Goal: Navigation & Orientation: Find specific page/section

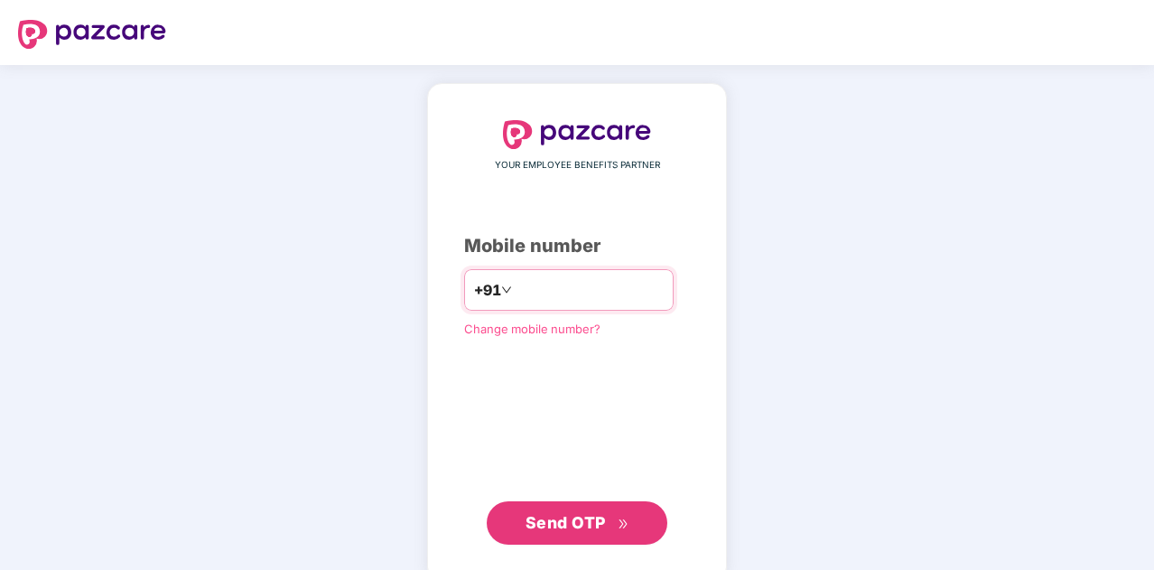
click at [630, 292] on input "number" at bounding box center [589, 289] width 148 height 29
type input "*"
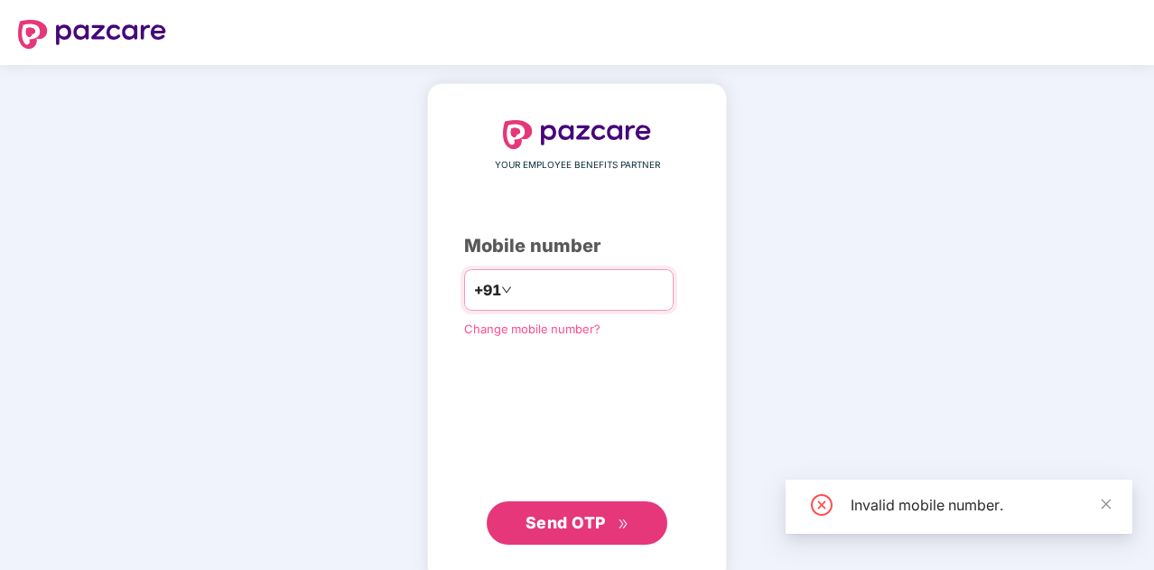
type input "*"
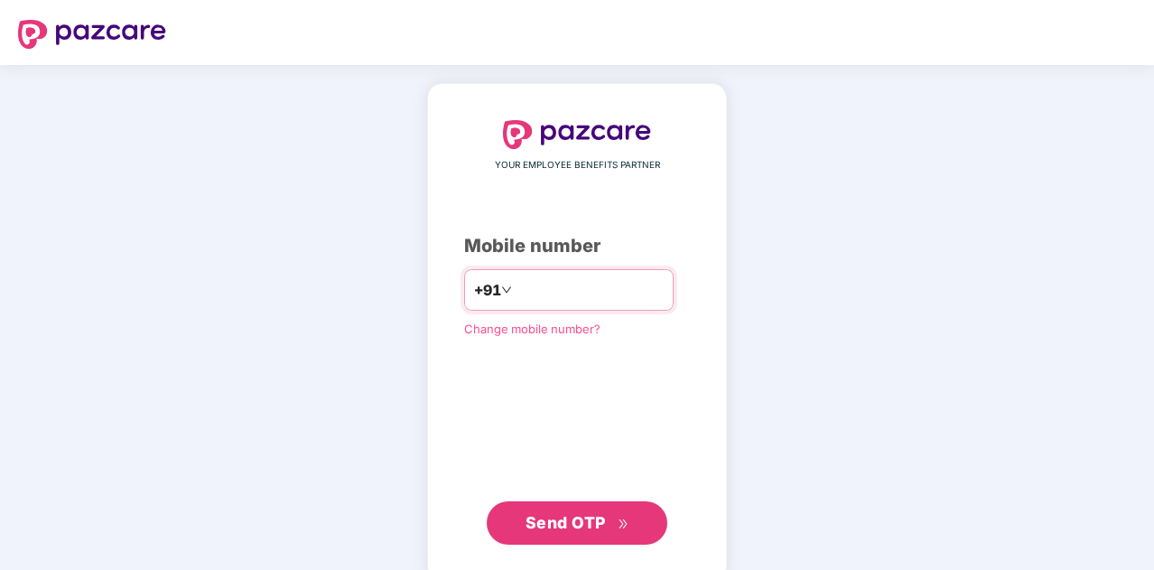
type input "**********"
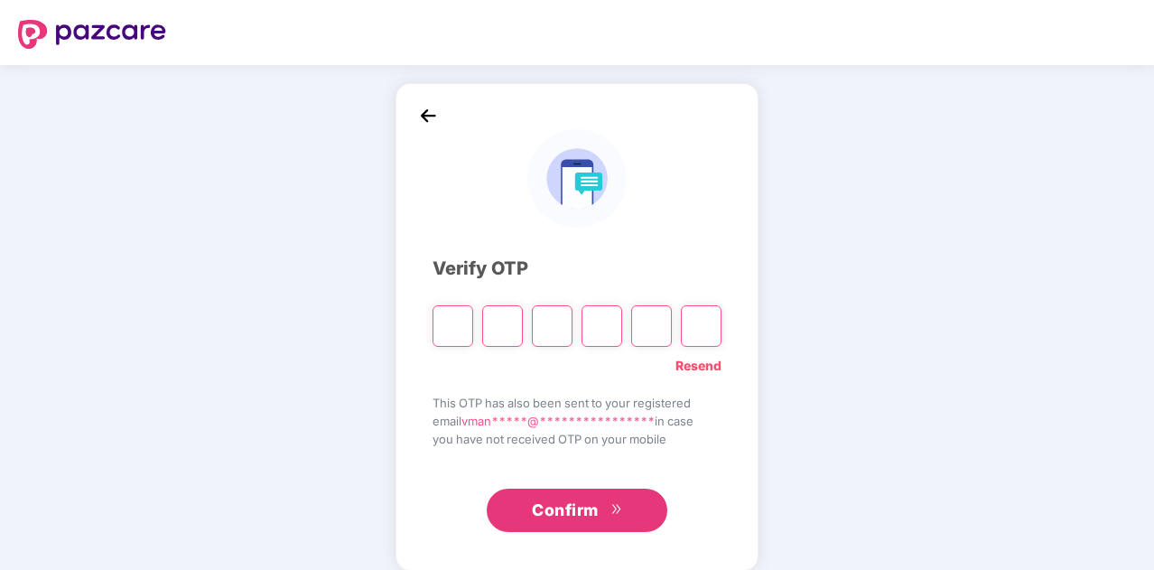
paste input "*"
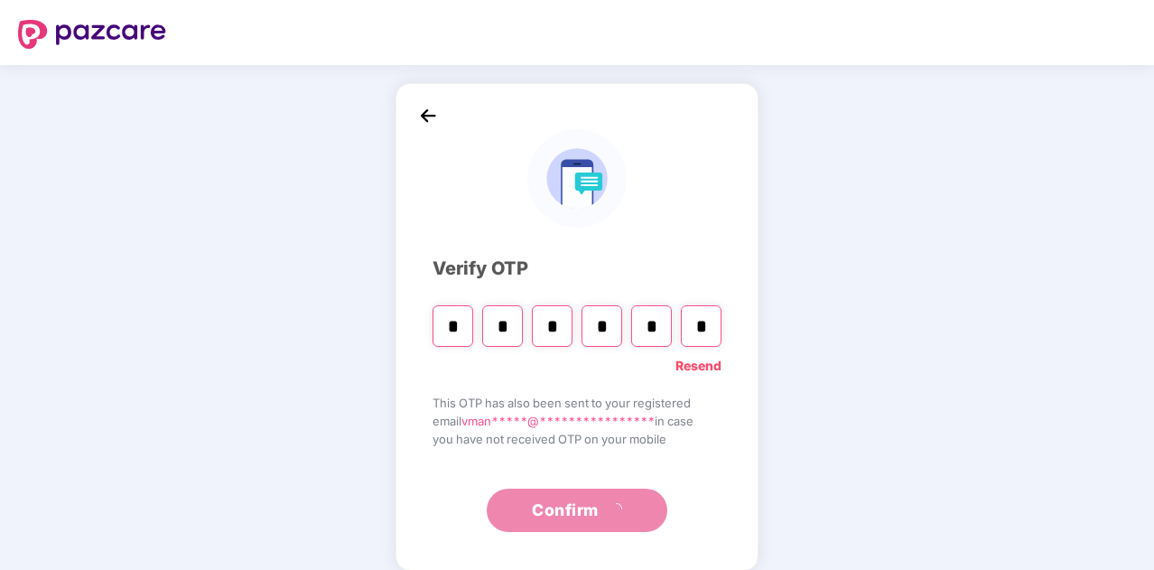
type input "*"
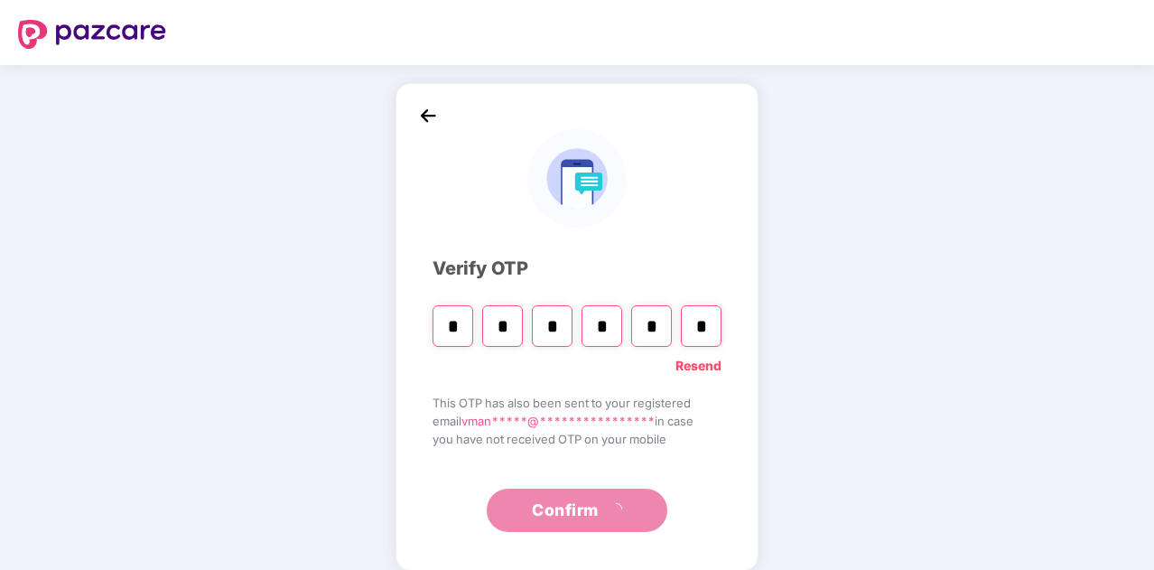
type input "*"
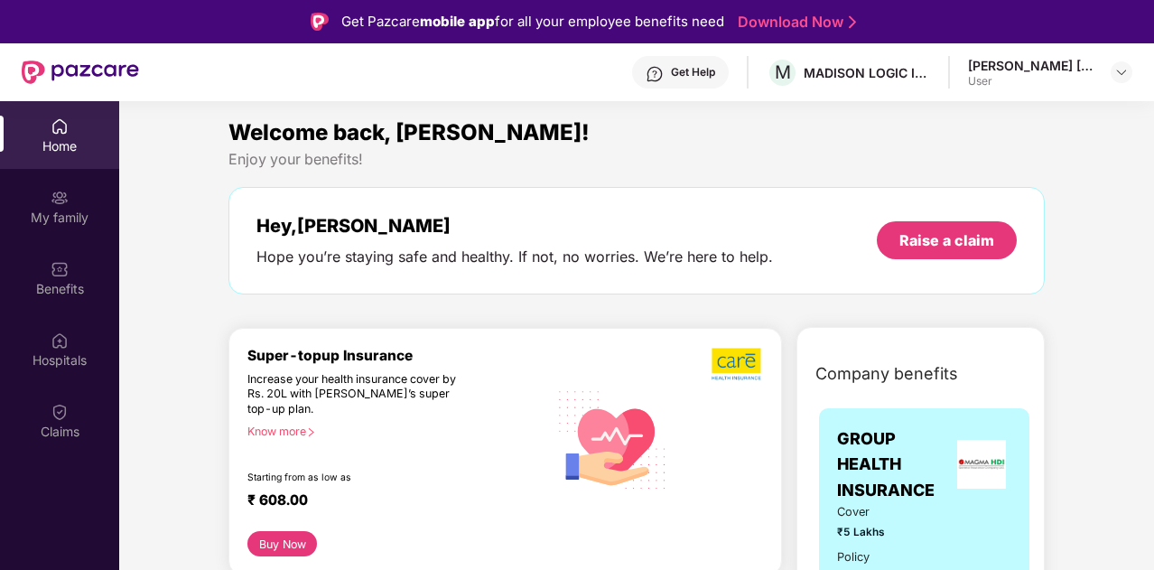
click at [1104, 76] on div "[PERSON_NAME] [PERSON_NAME] User" at bounding box center [1050, 73] width 164 height 32
click at [1105, 76] on div "[PERSON_NAME] [PERSON_NAME] User" at bounding box center [1050, 73] width 164 height 32
click at [1118, 73] on img at bounding box center [1121, 72] width 14 height 14
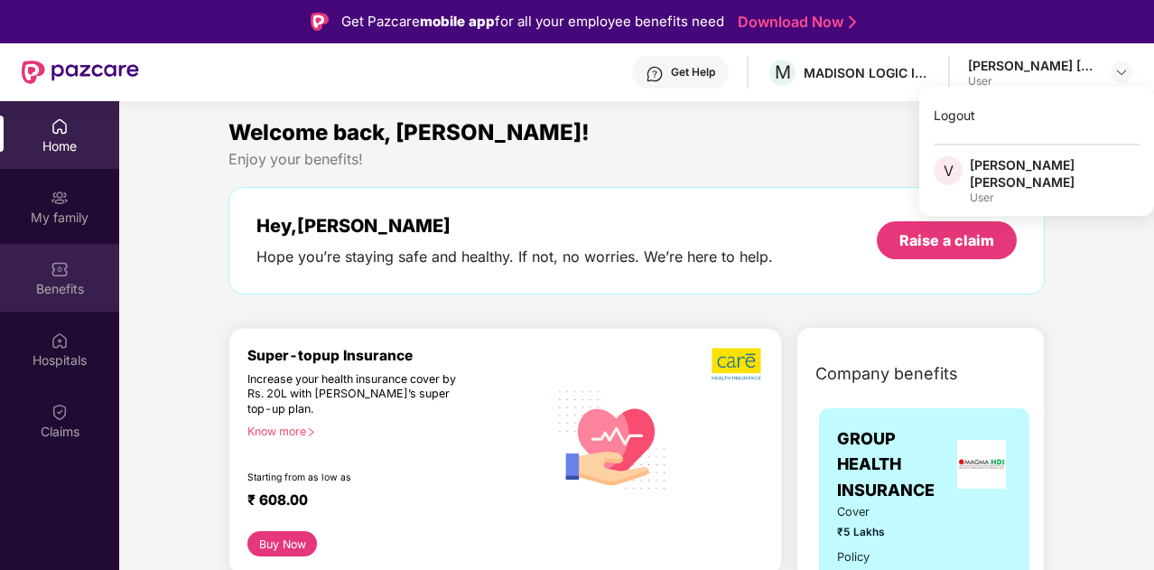
click at [52, 262] on img at bounding box center [60, 269] width 18 height 18
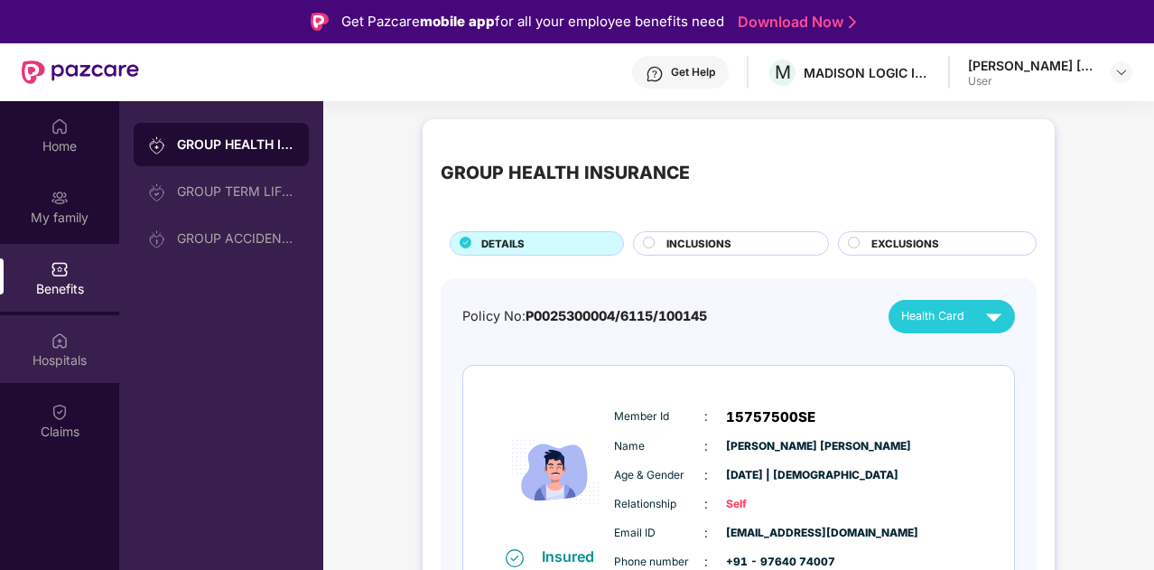
click at [54, 332] on img at bounding box center [60, 340] width 18 height 18
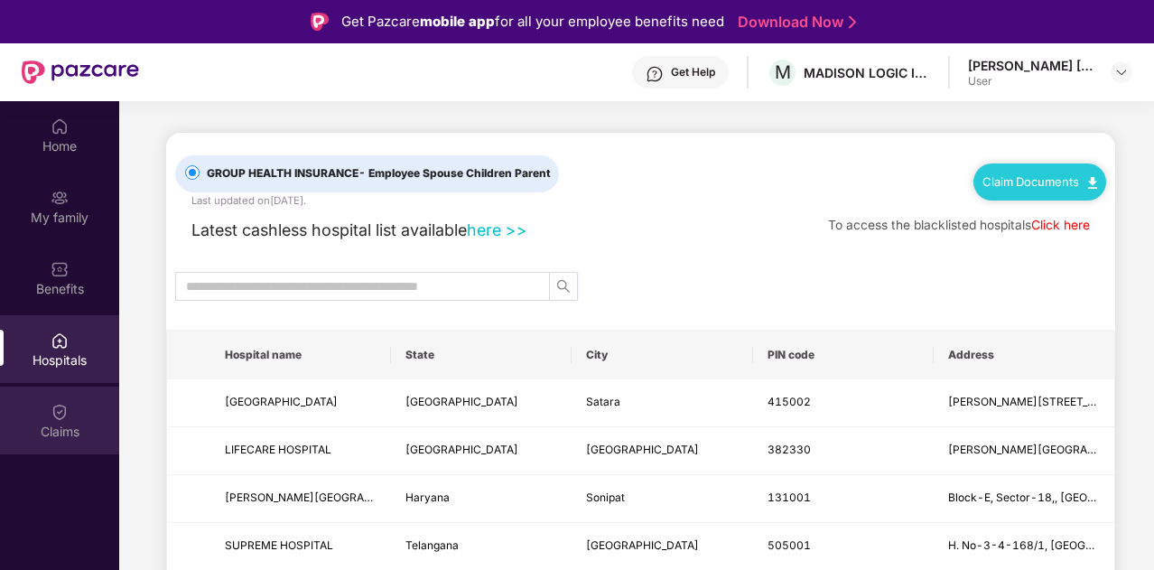
click at [60, 422] on div "Claims" at bounding box center [59, 431] width 119 height 18
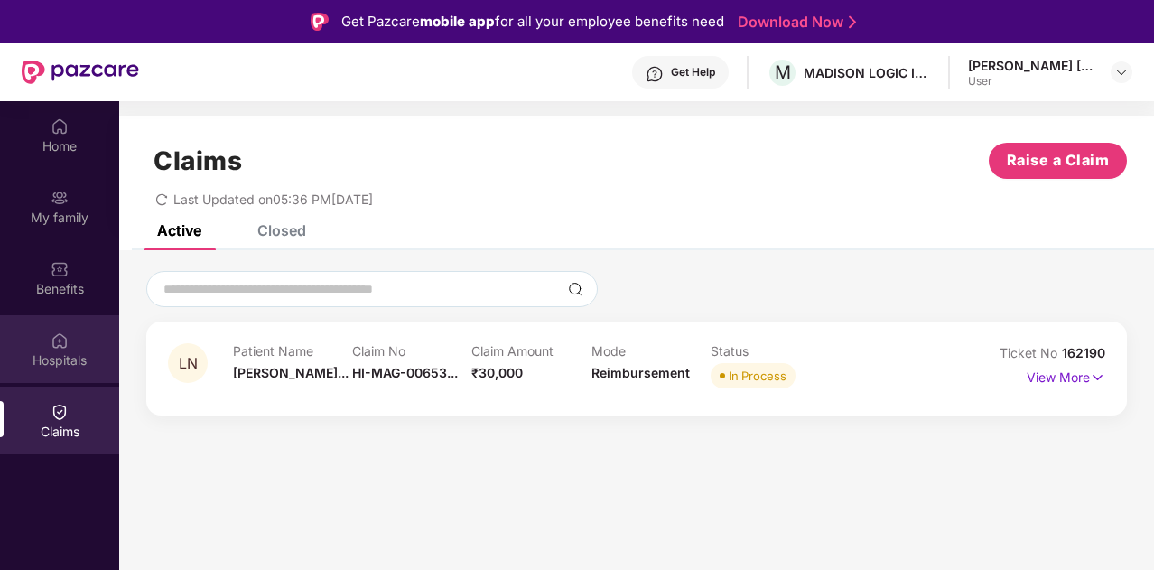
click at [57, 360] on div "Hospitals" at bounding box center [59, 360] width 119 height 18
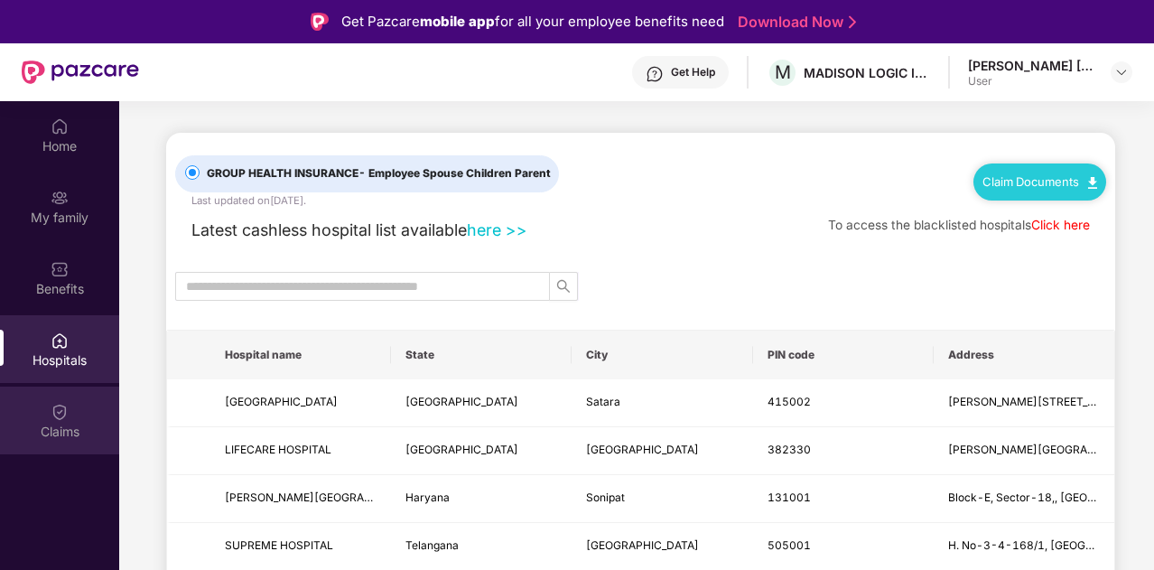
click at [70, 397] on div "Claims" at bounding box center [59, 420] width 119 height 68
